Goal: Find specific page/section: Find specific page/section

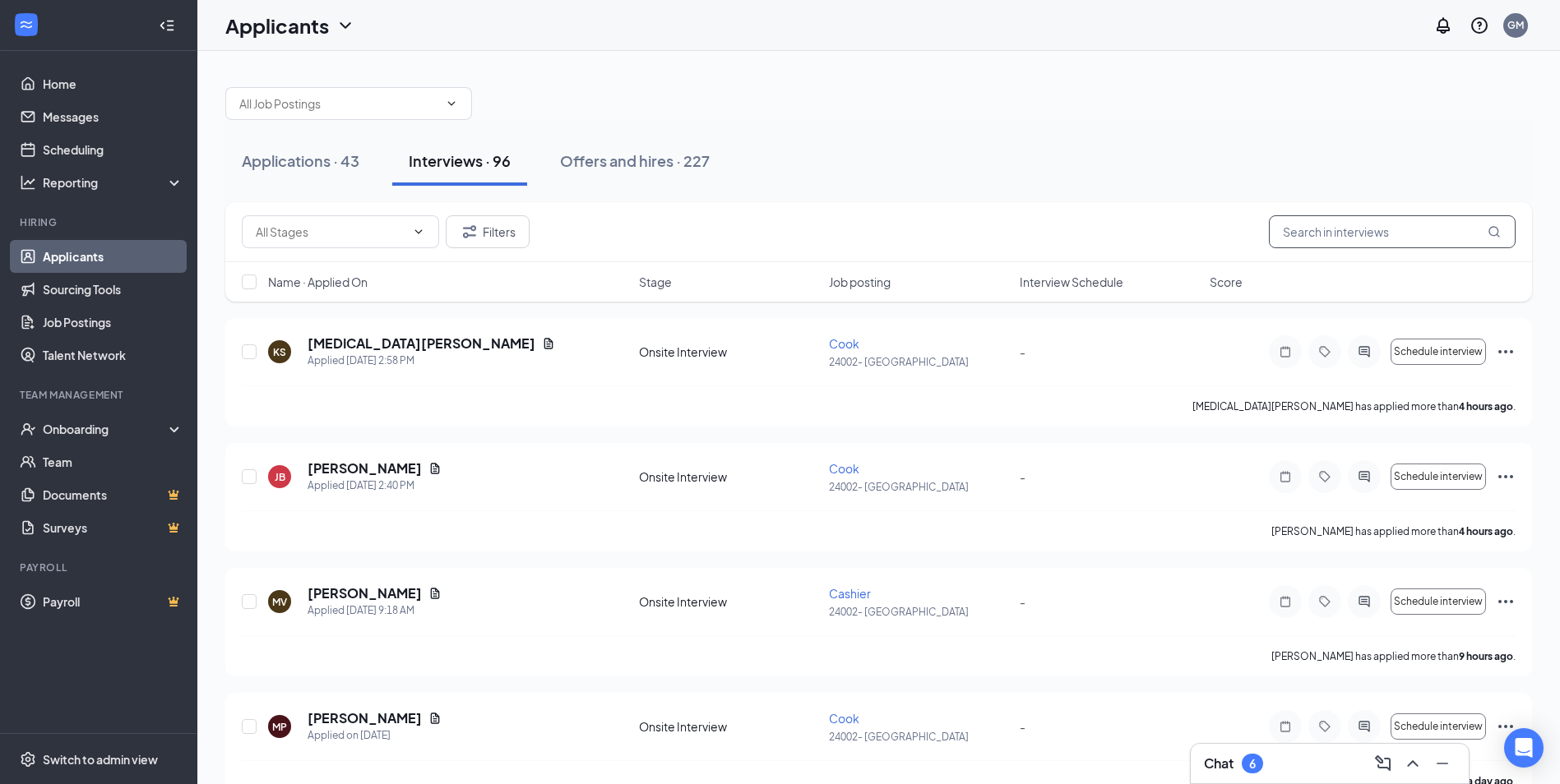
click at [1328, 235] on input "text" at bounding box center [1392, 231] width 247 height 33
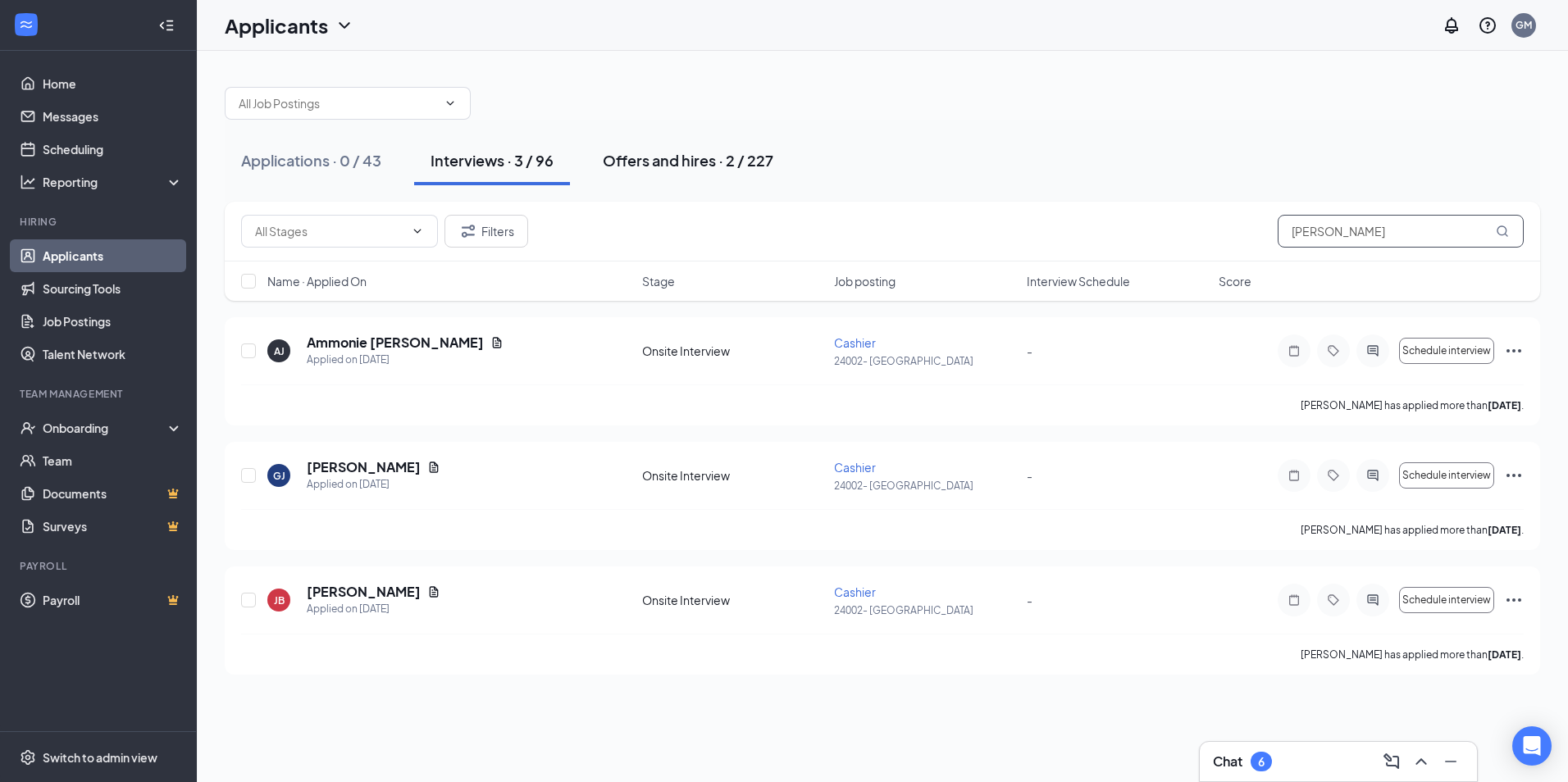
type input "[PERSON_NAME]"
click at [672, 158] on div "Offers and hires · 2 / 227" at bounding box center [687, 160] width 171 height 21
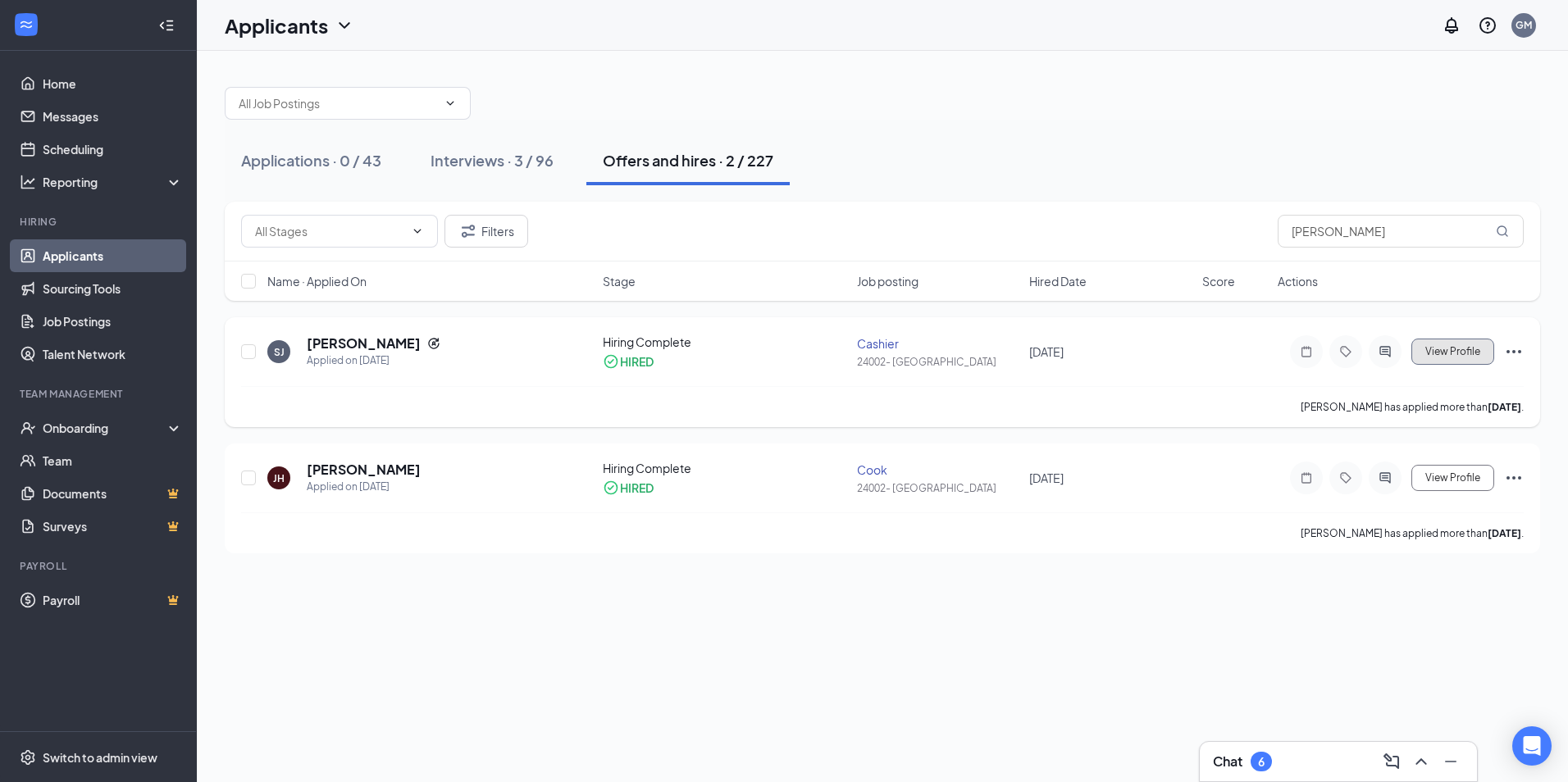
click at [1446, 346] on span "View Profile" at bounding box center [1453, 352] width 55 height 12
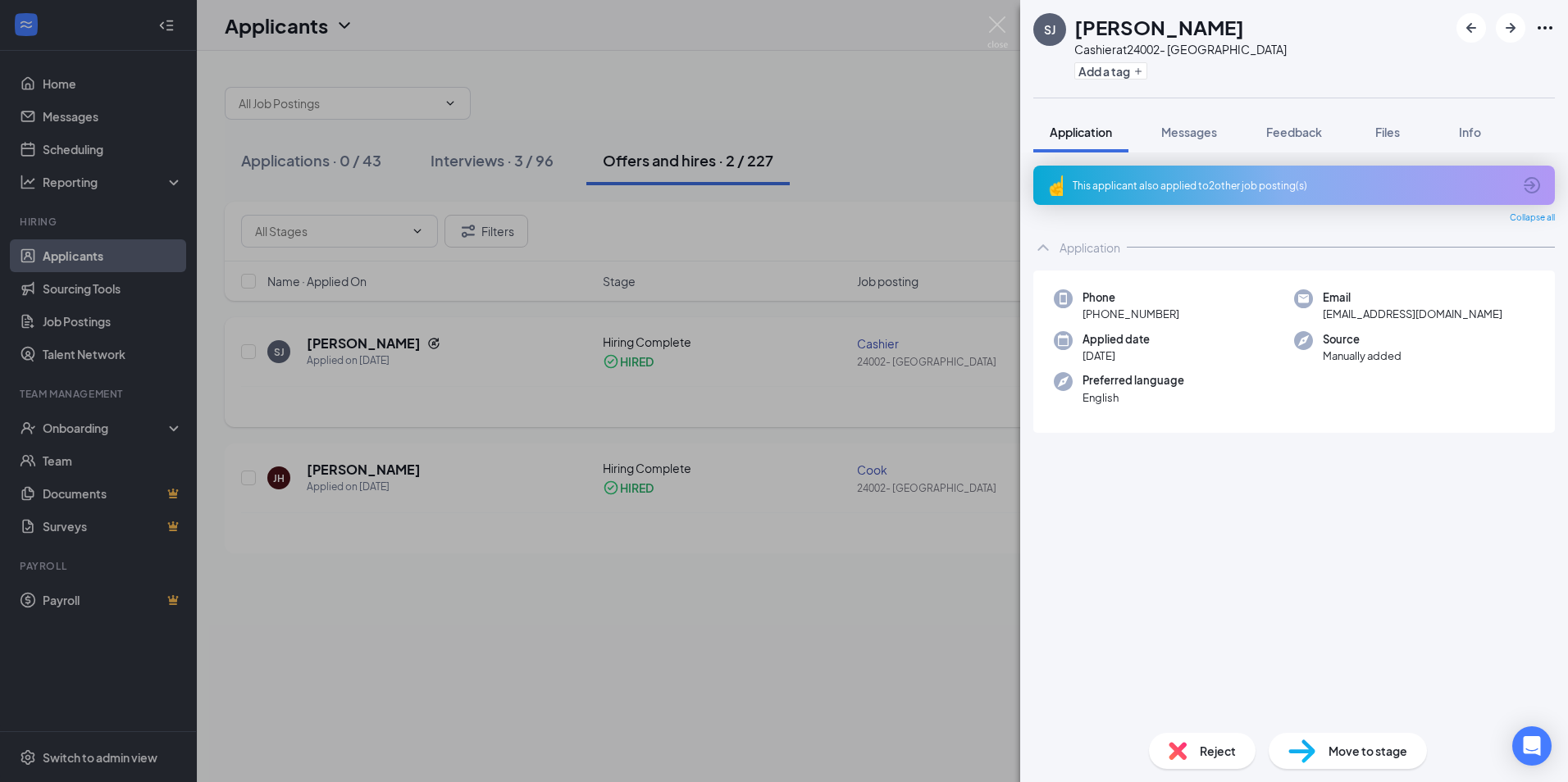
drag, startPoint x: 1446, startPoint y: 346, endPoint x: 1098, endPoint y: 670, distance: 475.5
drag, startPoint x: 1098, startPoint y: 670, endPoint x: 1466, endPoint y: 134, distance: 650.2
click at [1466, 134] on span "Info" at bounding box center [1470, 132] width 22 height 15
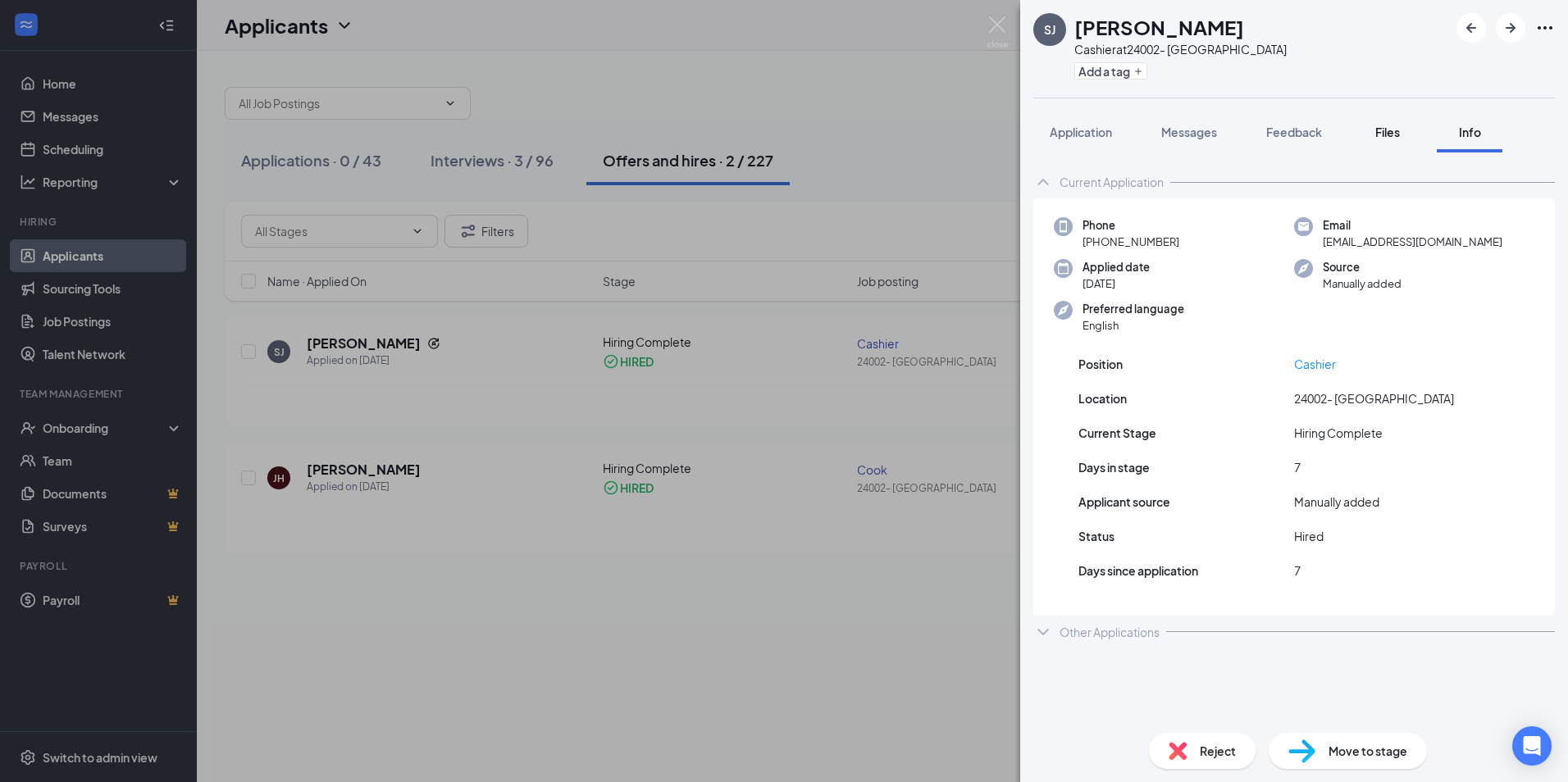
click at [1396, 129] on span "Files" at bounding box center [1388, 132] width 25 height 15
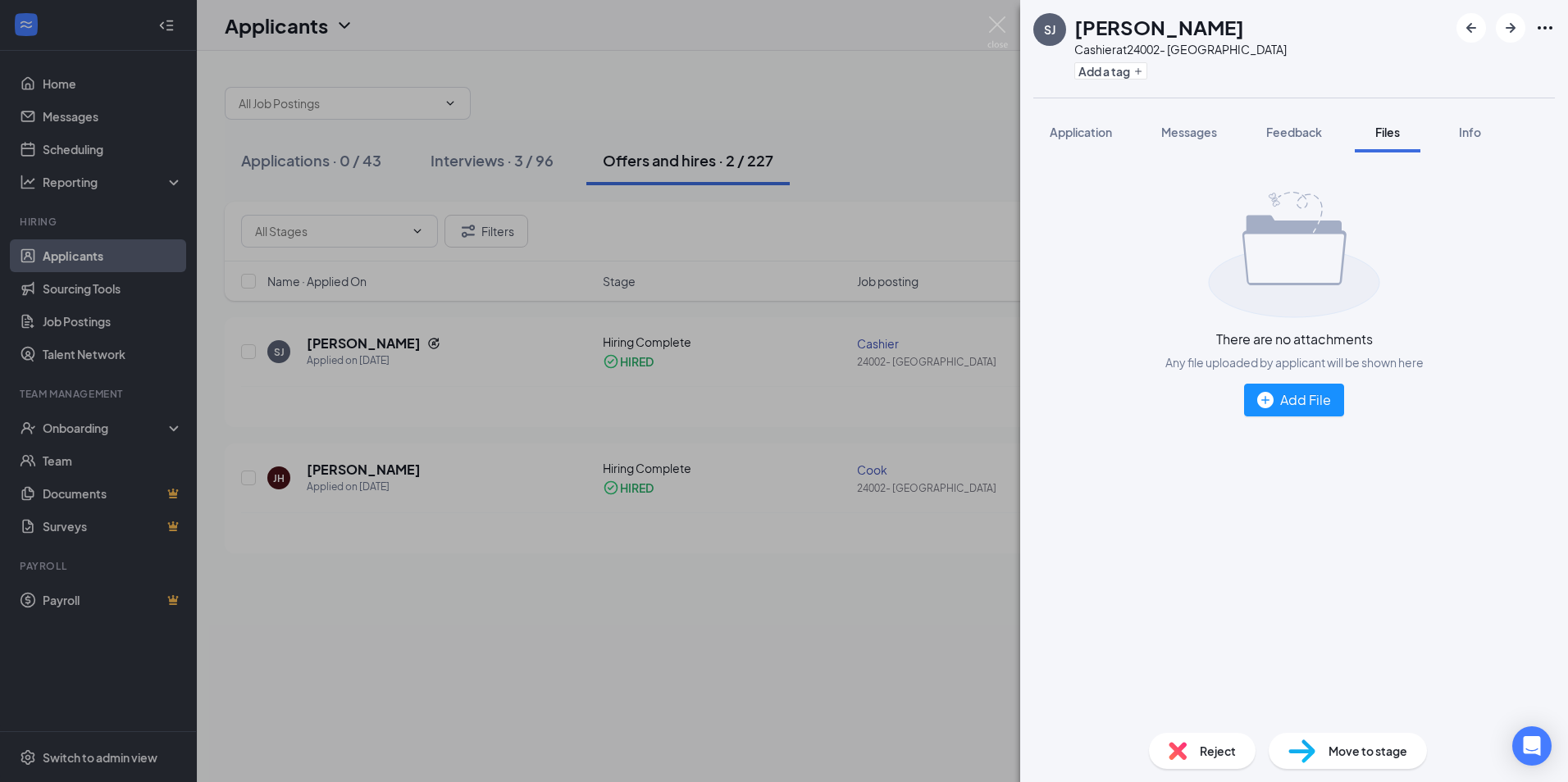
click at [79, 181] on div "SJ [PERSON_NAME] at 24002- Town Center Add a tag Application Messages Feedback …" at bounding box center [784, 391] width 1568 height 782
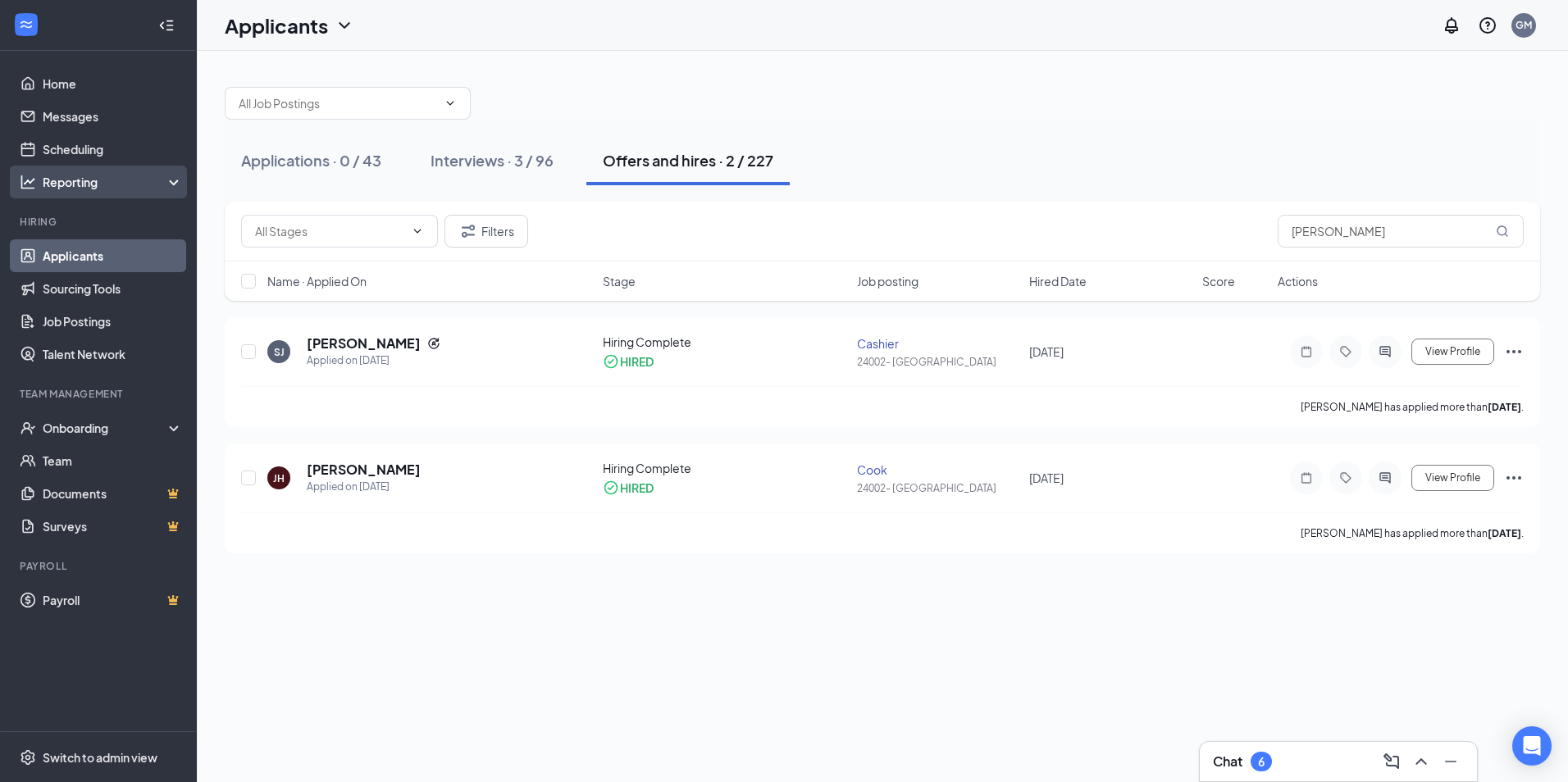
click at [86, 176] on div "Reporting" at bounding box center [113, 182] width 141 height 17
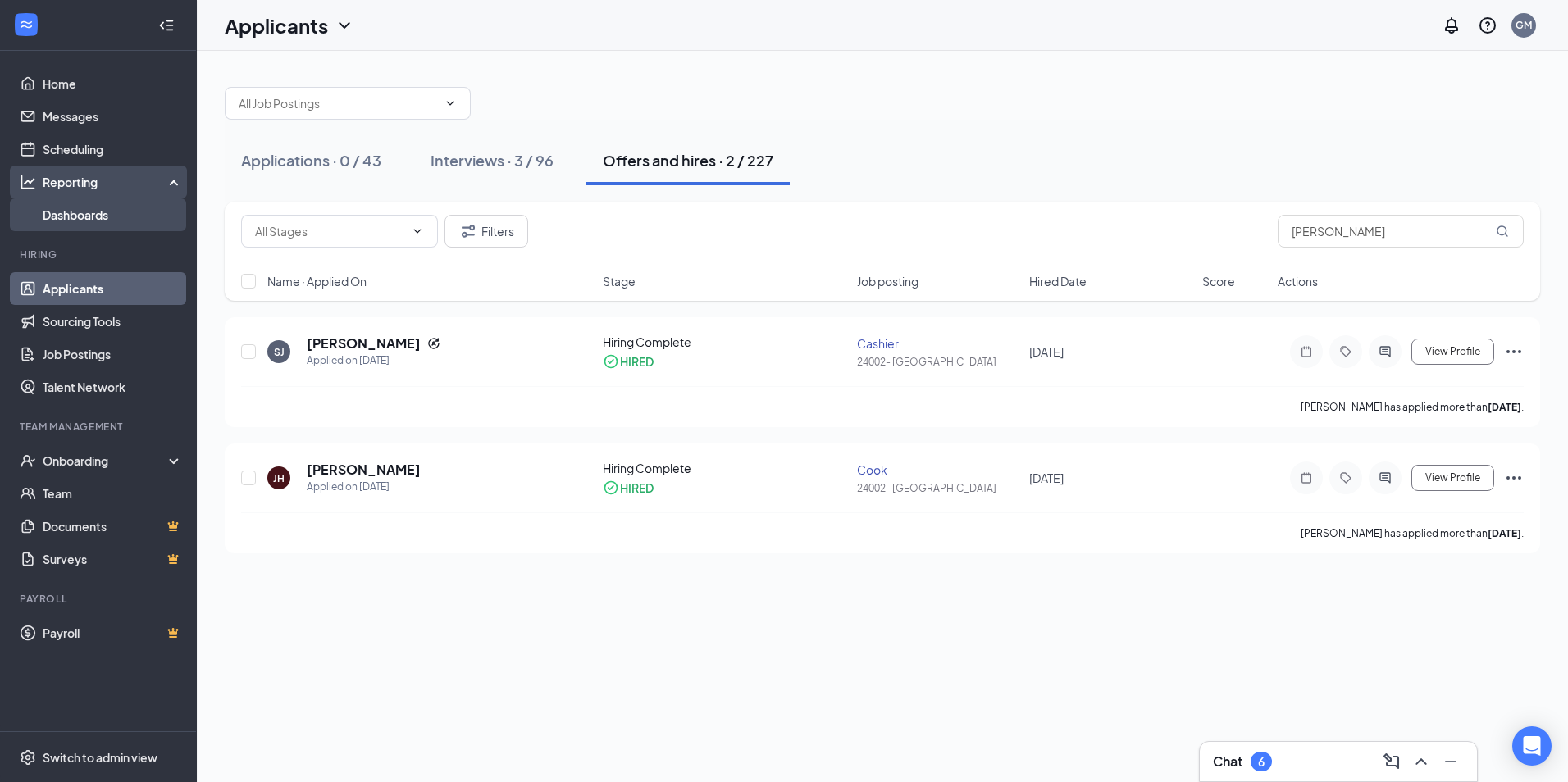
click at [68, 213] on link "Dashboards" at bounding box center [112, 214] width 141 height 32
